Goal: Task Accomplishment & Management: Manage account settings

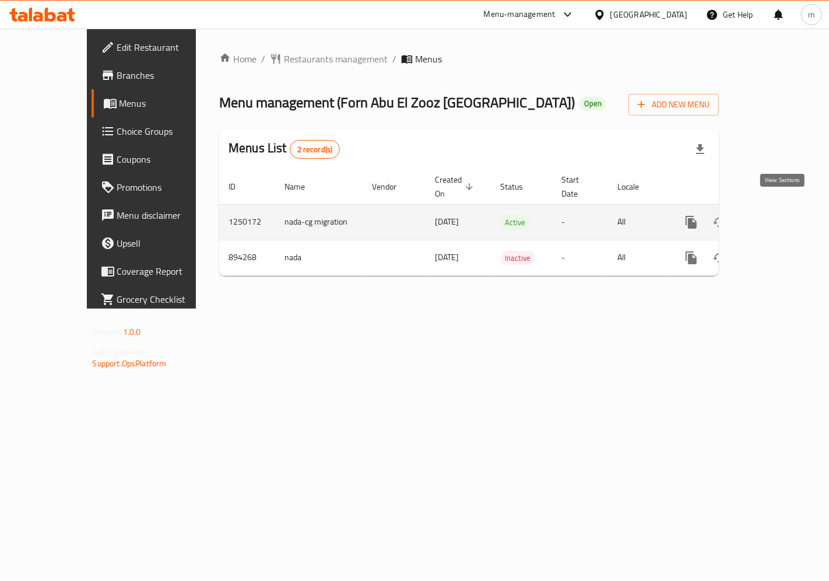
click at [774, 213] on link "enhanced table" at bounding box center [776, 222] width 28 height 28
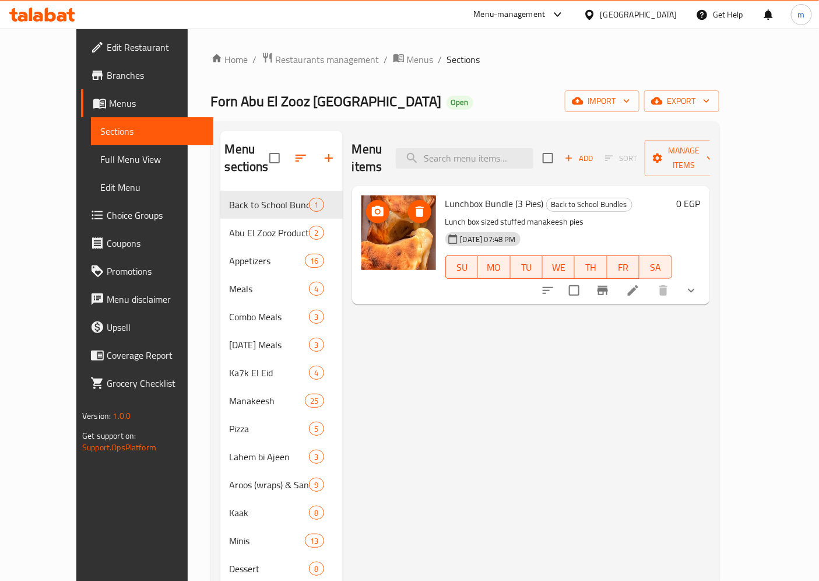
click at [395, 208] on img at bounding box center [399, 232] width 75 height 75
click at [380, 235] on img at bounding box center [399, 232] width 75 height 75
click at [650, 280] on li at bounding box center [633, 290] width 33 height 21
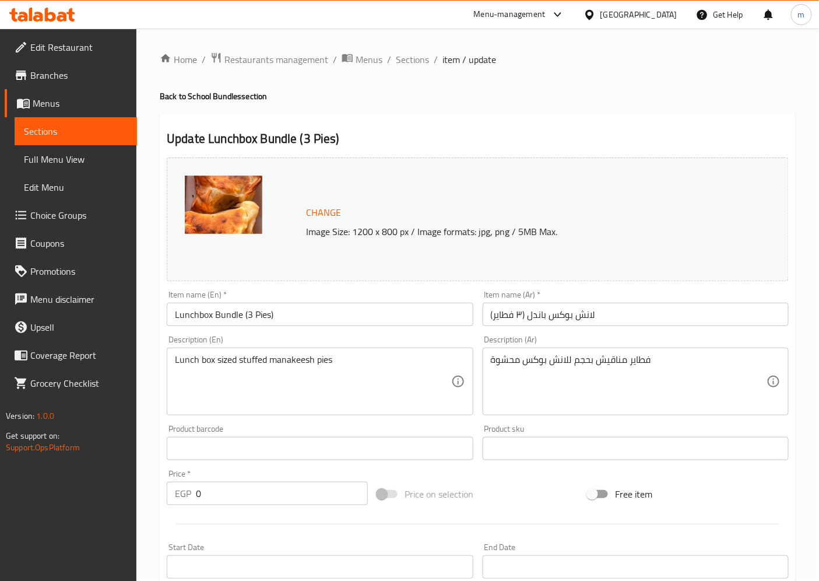
click at [231, 177] on img at bounding box center [224, 205] width 78 height 58
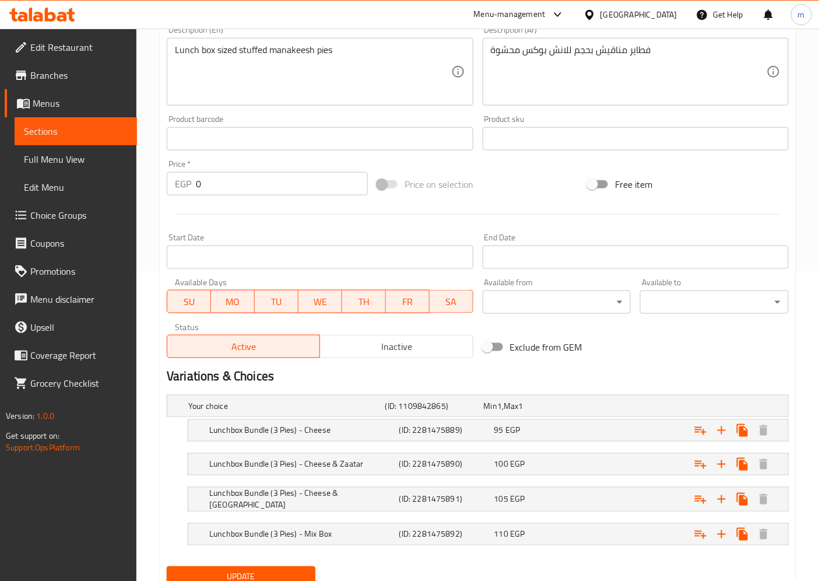
scroll to position [353, 0]
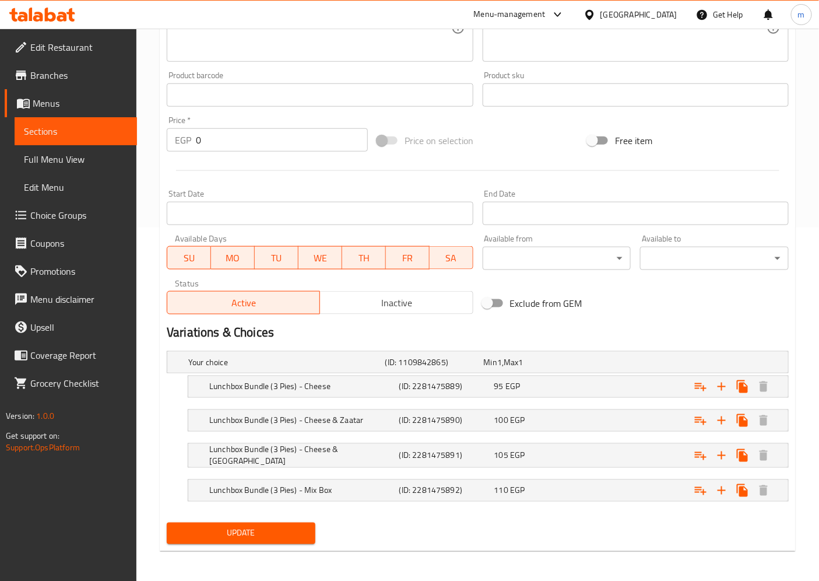
click at [72, 73] on span "Branches" at bounding box center [78, 75] width 97 height 14
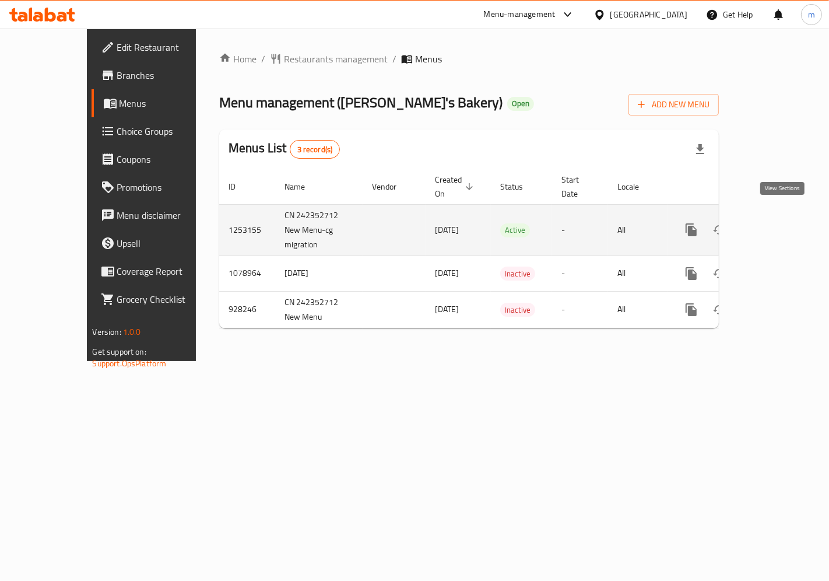
click at [790, 224] on link "enhanced table" at bounding box center [776, 230] width 28 height 28
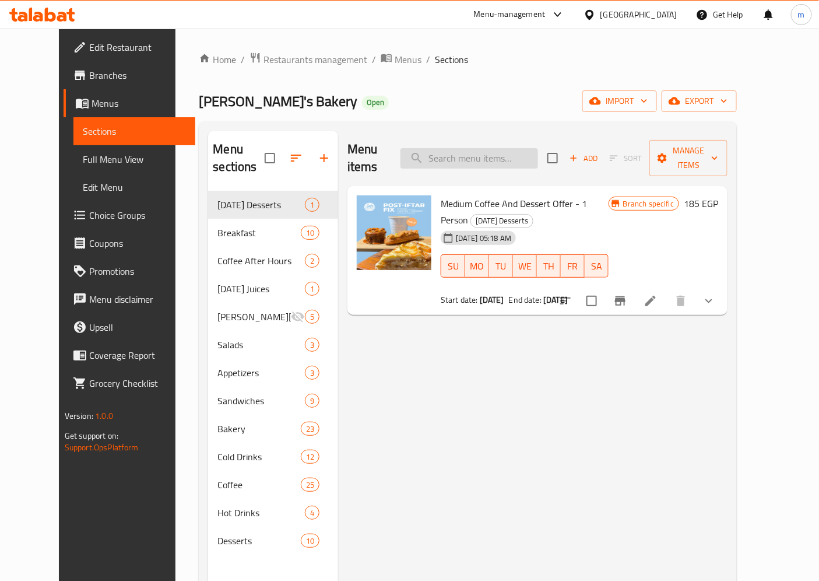
click at [511, 150] on input "search" at bounding box center [470, 158] width 138 height 20
paste input "Cappuccino"
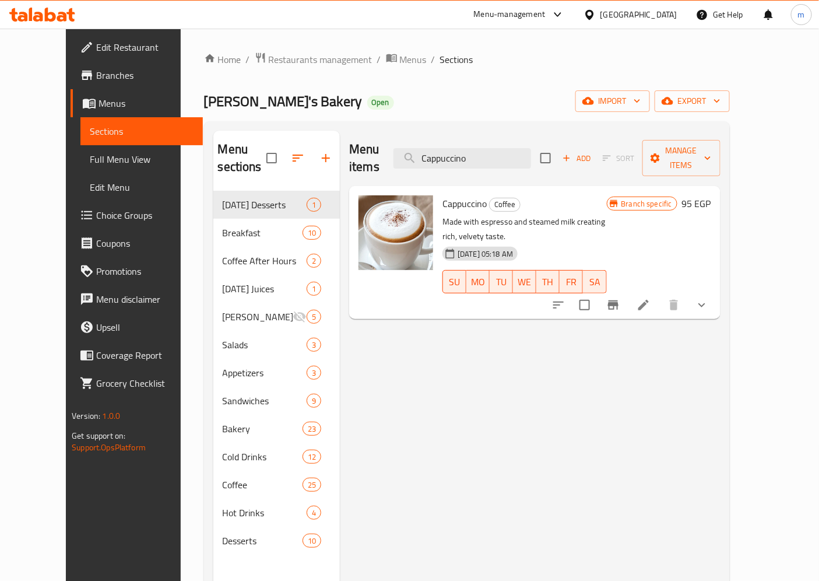
type input "Cappuccino"
click at [660, 295] on li at bounding box center [644, 305] width 33 height 21
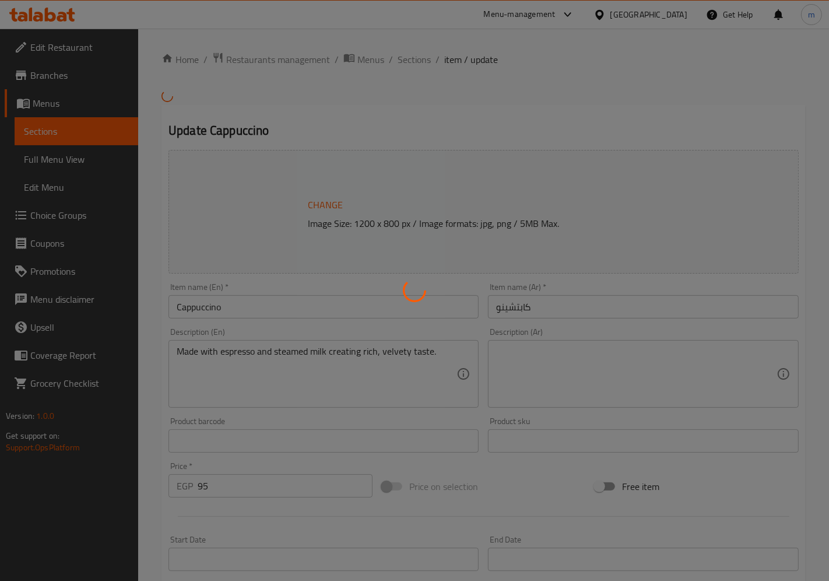
type input "إختيارك من الحجم:"
type input "1"
type input "إختيارك من اللبن"
type input "1"
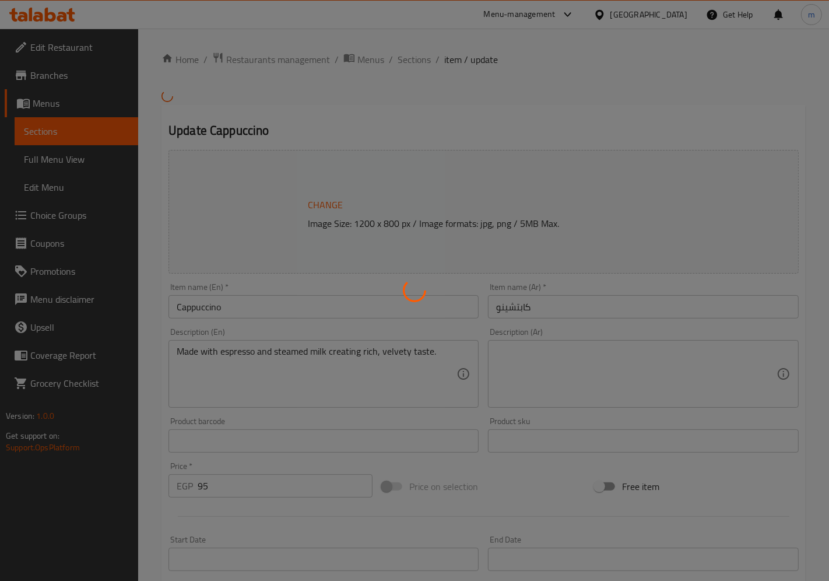
type input "1"
type input "إضافات"
type input "0"
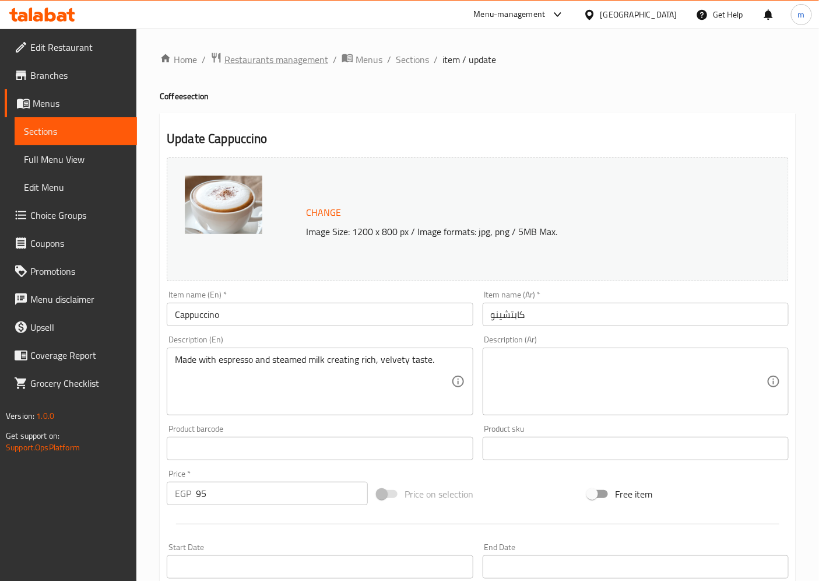
click at [292, 62] on span "Restaurants management" at bounding box center [277, 59] width 104 height 14
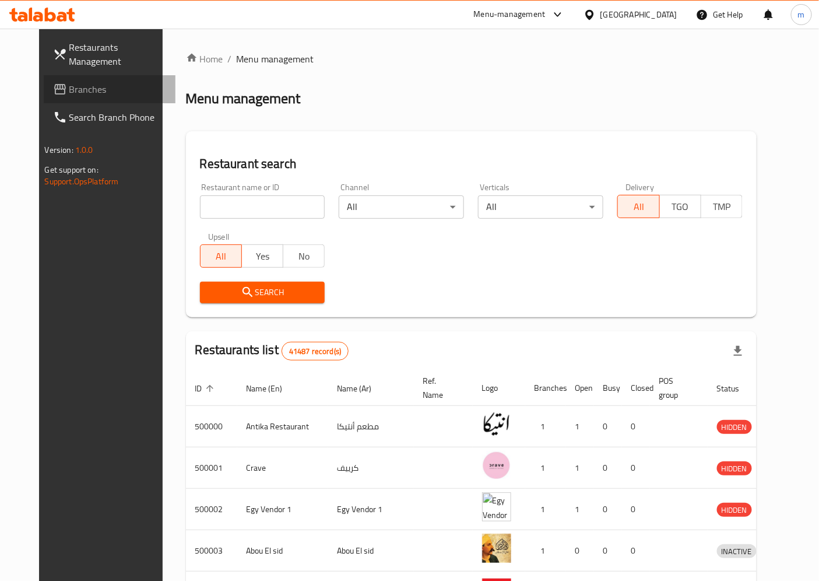
click at [99, 94] on span "Branches" at bounding box center [117, 89] width 97 height 14
